Goal: Information Seeking & Learning: Learn about a topic

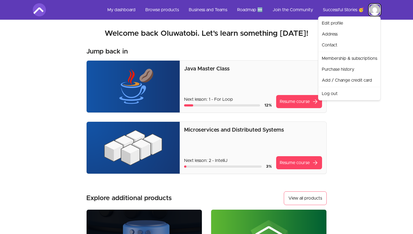
click at [385, 136] on html "Skip to main content Main menu Includes navigation links and user settings My d…" at bounding box center [206, 206] width 413 height 412
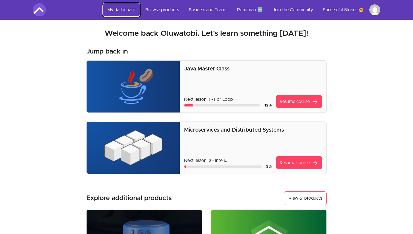
click at [131, 9] on link "My dashboard" at bounding box center [121, 9] width 37 height 13
click at [126, 10] on link "My dashboard" at bounding box center [121, 9] width 37 height 13
click at [119, 10] on link "My dashboard" at bounding box center [121, 9] width 37 height 13
click at [113, 10] on link "My dashboard" at bounding box center [121, 9] width 37 height 13
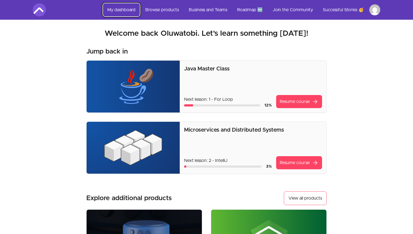
click at [113, 10] on link "My dashboard" at bounding box center [121, 9] width 37 height 13
click at [160, 10] on link "Browse products" at bounding box center [162, 9] width 42 height 13
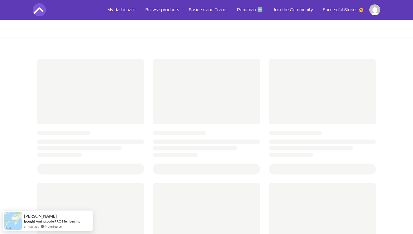
click at [380, 12] on nav "My dashboard Browse products Business and Teams Roadmap 🆕 Join the Community Su…" at bounding box center [207, 10] width 396 height 20
click at [377, 12] on html "Skip to main content Main menu Includes navigation links and user settings My d…" at bounding box center [206, 222] width 413 height 445
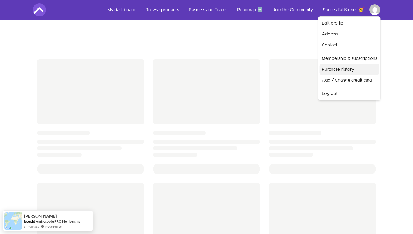
click at [341, 68] on link "Purchase history" at bounding box center [350, 69] width 60 height 11
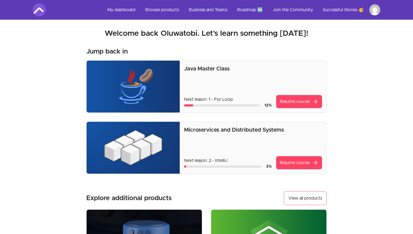
click at [375, 9] on html "Skip to main content Main menu Includes navigation links and user settings My d…" at bounding box center [206, 206] width 413 height 412
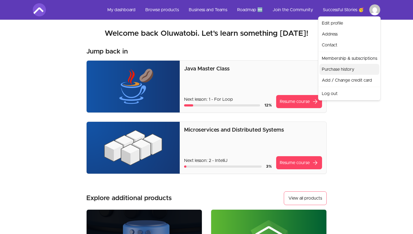
click at [340, 66] on link "Purchase history" at bounding box center [350, 69] width 60 height 11
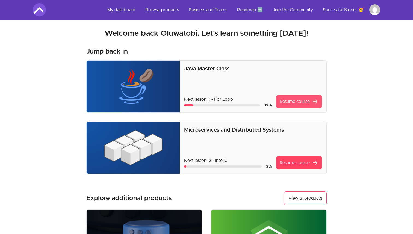
click at [293, 105] on link "Resume course arrow_forward" at bounding box center [299, 101] width 46 height 13
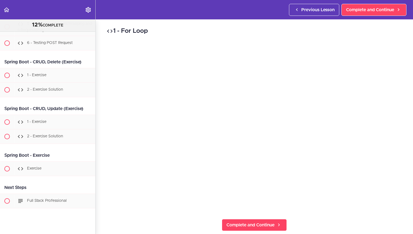
scroll to position [6394, 0]
